Goal: Task Accomplishment & Management: Complete application form

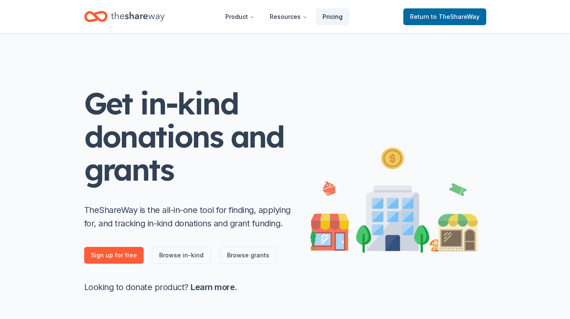
click at [335, 17] on link "Pricing" at bounding box center [332, 16] width 33 height 17
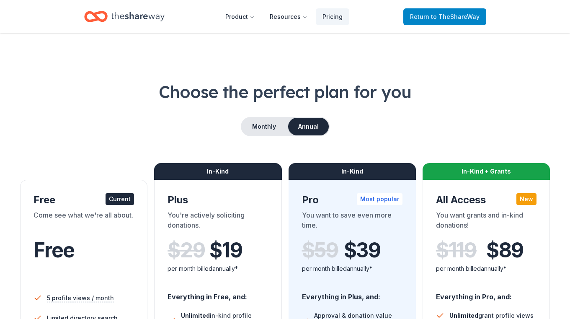
click at [437, 17] on span "to TheShareWay" at bounding box center [455, 16] width 49 height 7
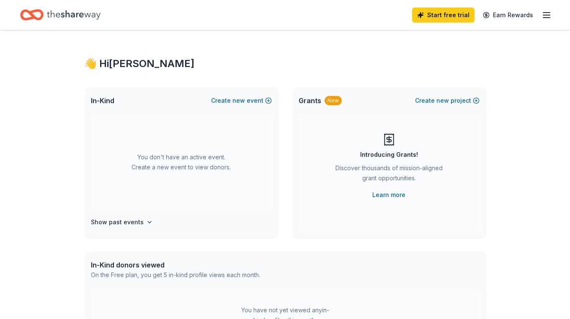
click at [312, 105] on span "Grants" at bounding box center [310, 100] width 23 height 10
click at [76, 19] on icon "Home" at bounding box center [74, 14] width 54 height 17
click at [453, 100] on button "Create new project" at bounding box center [447, 100] width 64 height 10
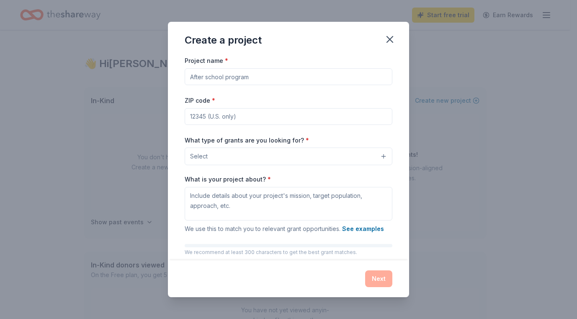
click at [276, 80] on input "Project name *" at bounding box center [289, 76] width 208 height 17
drag, startPoint x: 276, startPoint y: 80, endPoint x: 196, endPoint y: 80, distance: 80.8
click at [196, 80] on input "Project name *" at bounding box center [289, 76] width 208 height 17
type input "Rooted in Resilience: Bridging Health, Food, and Equity"
click at [250, 117] on input "ZIP code *" at bounding box center [289, 116] width 208 height 17
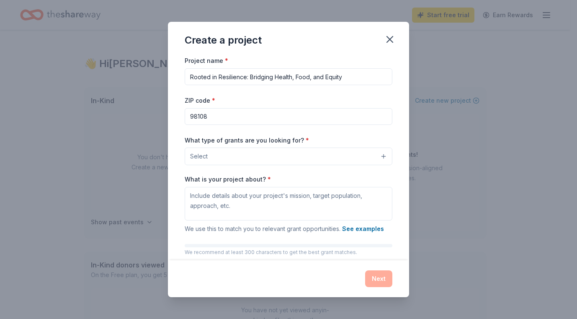
type input "98108"
click at [373, 93] on div "Project name * Rooted in Resilience: Bridging Health, Food, and Equity ZIP code…" at bounding box center [289, 170] width 208 height 230
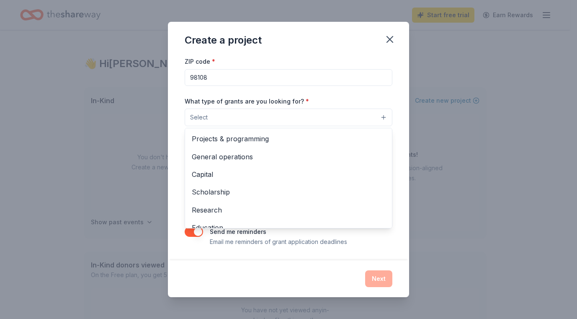
click at [304, 118] on button "Select" at bounding box center [289, 117] width 208 height 18
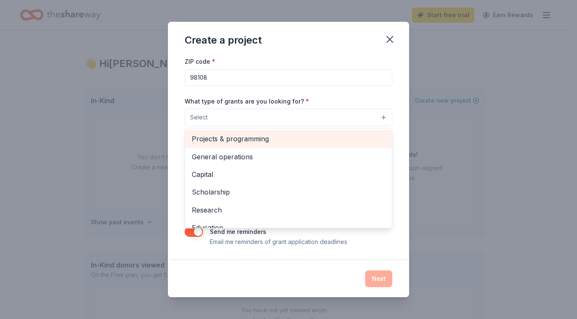
click at [278, 142] on span "Projects & programming" at bounding box center [288, 138] width 193 height 11
click at [251, 143] on span "General operations" at bounding box center [288, 139] width 193 height 11
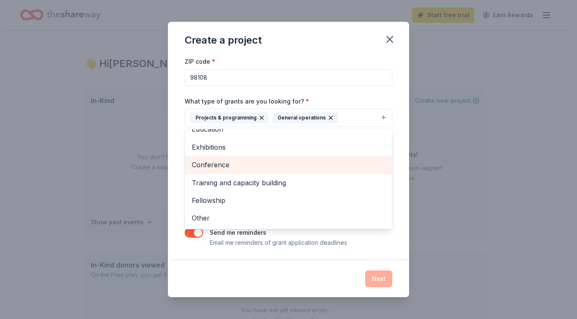
scroll to position [0, 0]
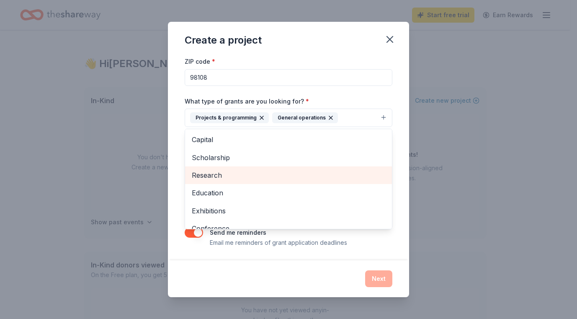
click at [234, 176] on span "Research" at bounding box center [288, 175] width 193 height 11
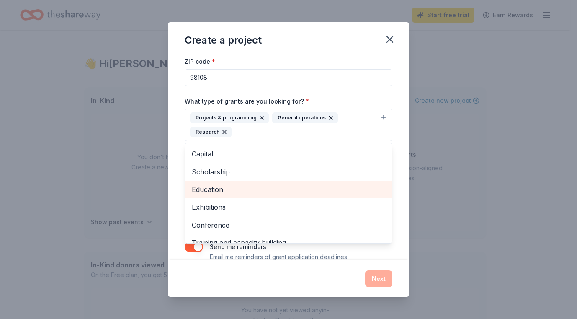
scroll to position [46, 0]
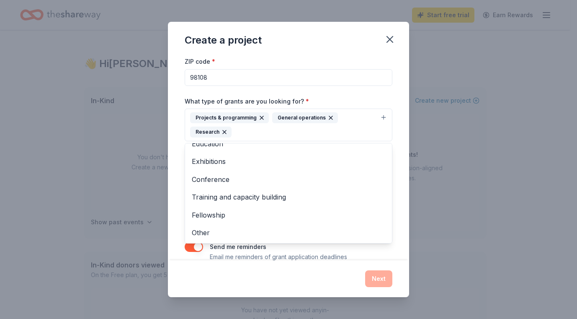
click at [391, 82] on div "Project name * Rooted in Resilience: Bridging Health, Food, and Equity ZIP code…" at bounding box center [288, 157] width 241 height 204
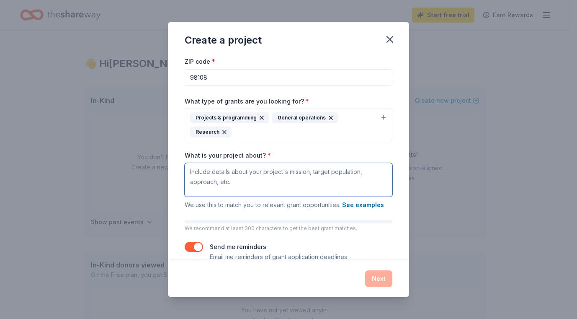
click at [264, 179] on textarea "What is your project about? *" at bounding box center [289, 179] width 208 height 33
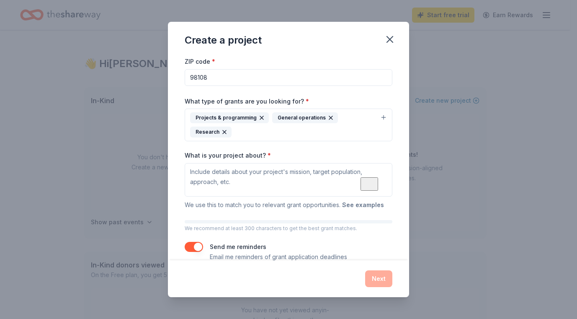
click at [370, 202] on button "See examples" at bounding box center [363, 205] width 42 height 10
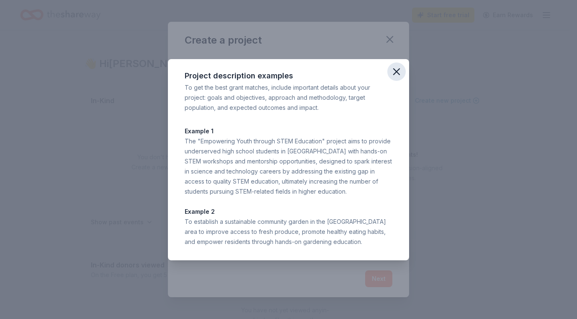
click at [398, 75] on icon "button" at bounding box center [397, 72] width 12 height 12
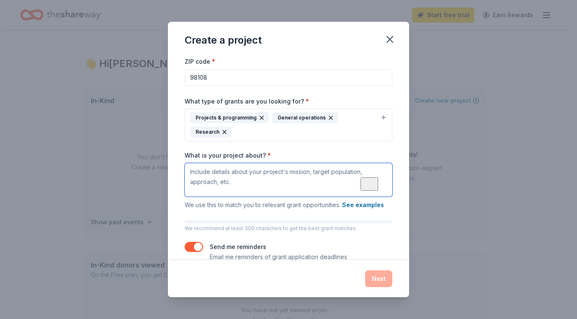
click at [216, 175] on textarea "What is your project about? *" at bounding box center [289, 179] width 208 height 33
paste textarea "“Loremi do Sitametcon” adipiscing. Elit seddoei temporinci u labore, etdol-magn…"
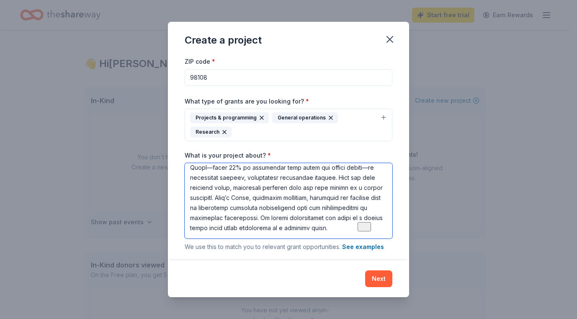
scroll to position [0, 0]
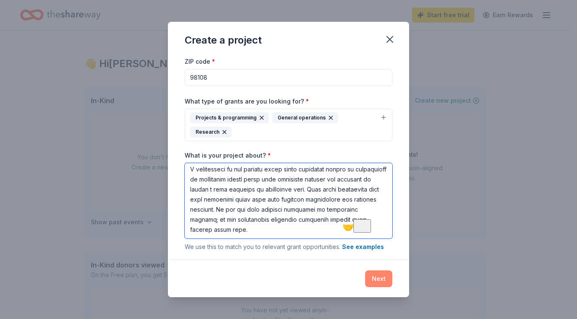
type textarea "“Loremi do Sitametcon” adipiscing. Elit seddoei temporinci u labore, etdol-magn…"
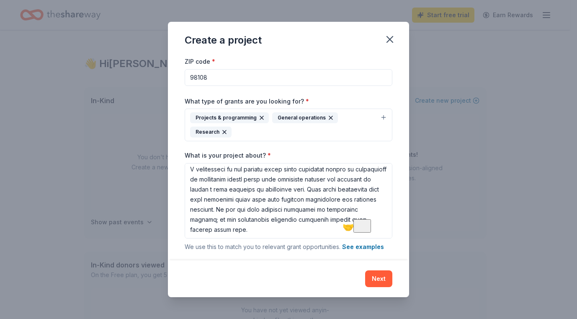
click at [373, 273] on button "Next" at bounding box center [378, 278] width 27 height 17
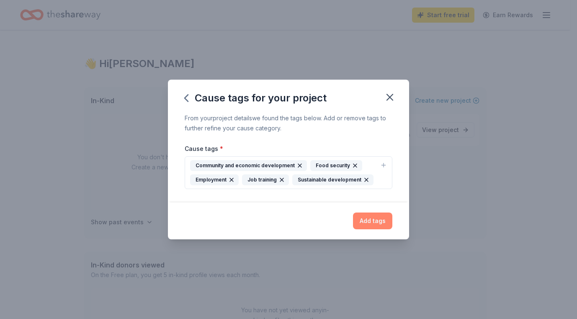
click at [374, 219] on button "Add tags" at bounding box center [372, 220] width 39 height 17
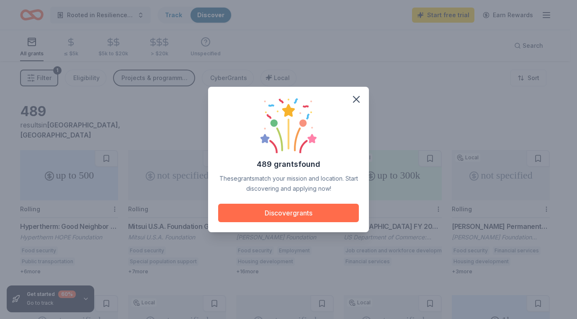
click at [335, 218] on button "Discover grants" at bounding box center [288, 212] width 141 height 18
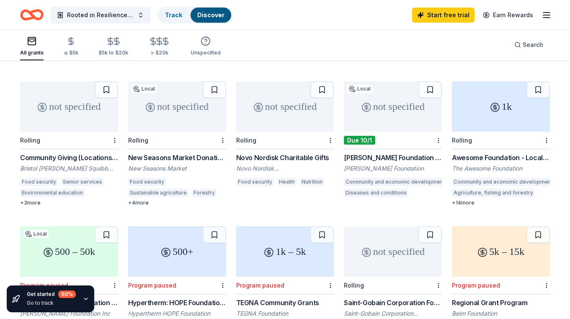
scroll to position [171, 0]
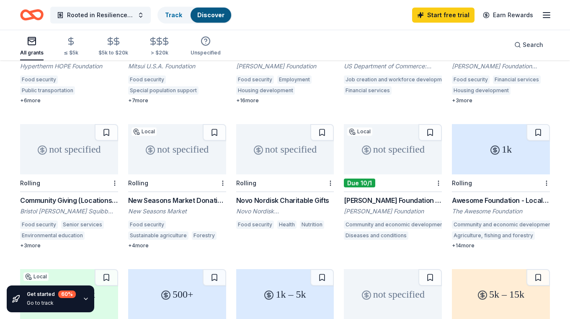
click at [413, 195] on div "[PERSON_NAME] Foundation Grant" at bounding box center [393, 200] width 98 height 10
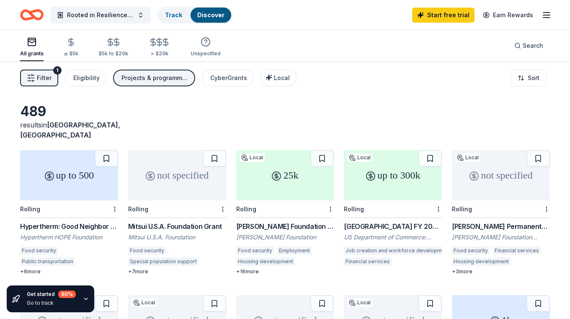
scroll to position [43, 0]
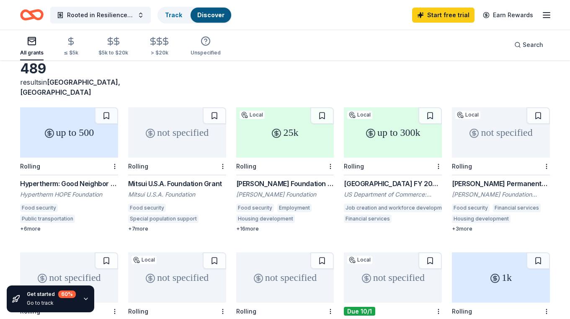
click at [355, 178] on div "[GEOGRAPHIC_DATA] FY 2021 – FY 2023 EDA Planning and Local Technical Assistance" at bounding box center [393, 183] width 98 height 10
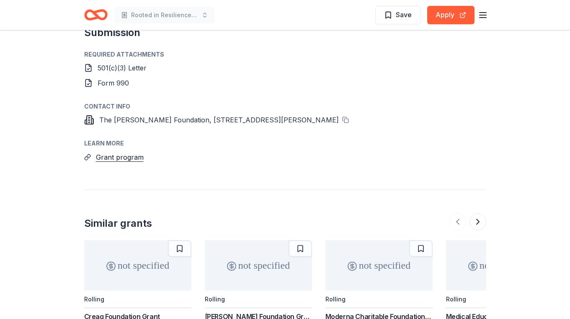
scroll to position [683, 0]
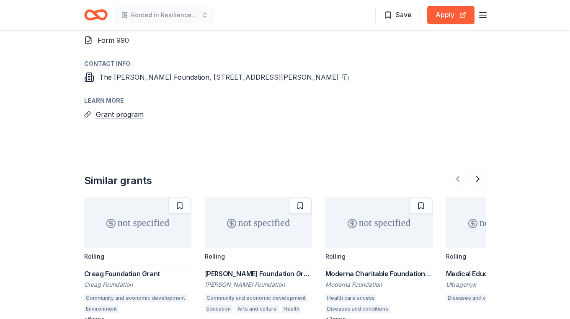
click at [87, 112] on icon at bounding box center [88, 114] width 3 height 4
click at [108, 109] on button "Grant program" at bounding box center [120, 114] width 48 height 11
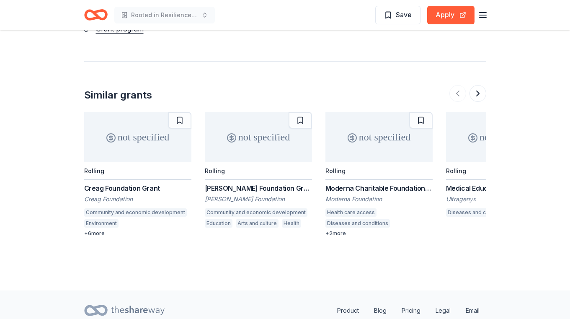
scroll to position [780, 0]
